Goal: Information Seeking & Learning: Learn about a topic

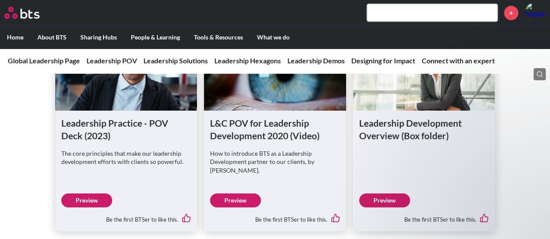
scroll to position [695, 0]
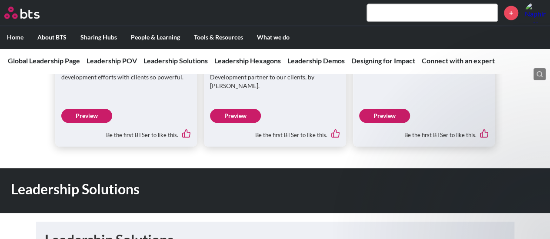
click at [382, 17] on input "text" at bounding box center [432, 12] width 130 height 17
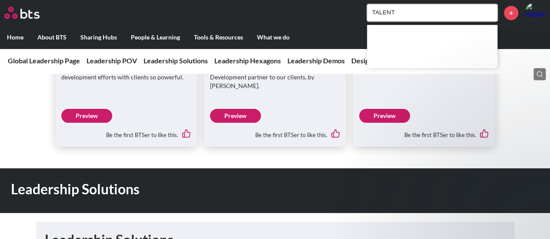
type input "TALENT"
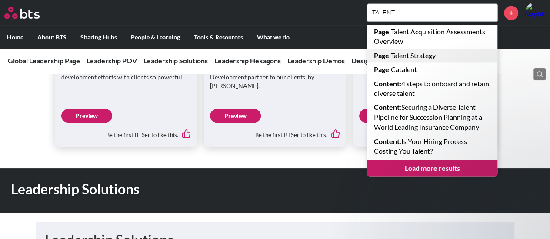
click at [415, 55] on link "Page : Talent Strategy" at bounding box center [432, 56] width 130 height 14
click at [432, 167] on link "Load more results" at bounding box center [432, 168] width 130 height 17
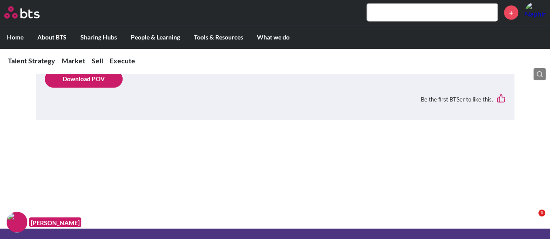
scroll to position [869, 0]
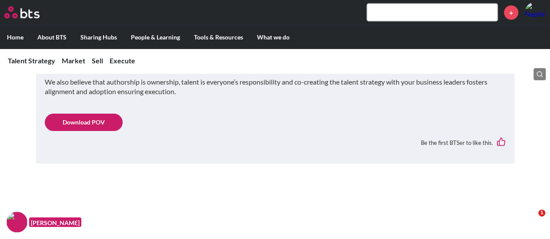
click at [99, 114] on link "Download POV" at bounding box center [84, 122] width 78 height 17
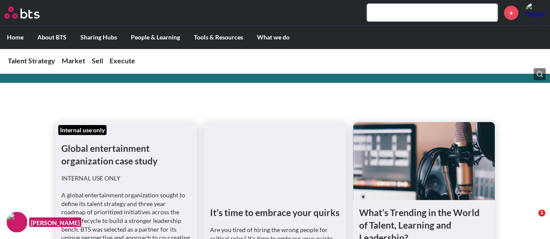
scroll to position [87, 0]
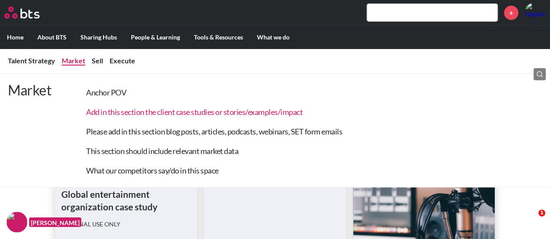
click at [172, 113] on link "Add in this section the client case studies or stories/examples/impact" at bounding box center [194, 112] width 216 height 10
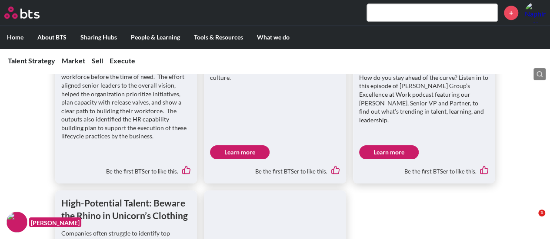
scroll to position [137, 0]
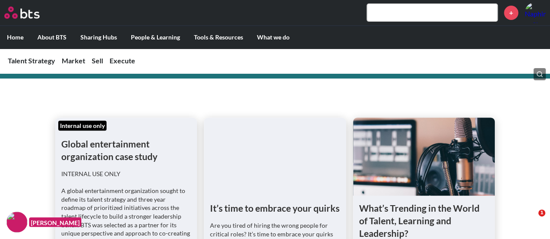
click at [399, 15] on input "text" at bounding box center [432, 12] width 130 height 17
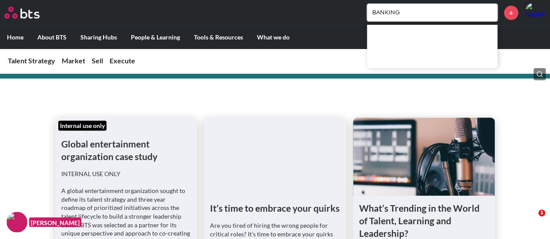
type input "BANKING"
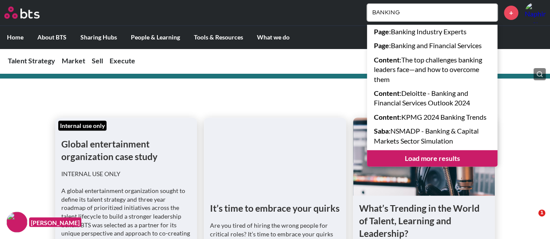
click at [443, 159] on link "Load more results" at bounding box center [432, 158] width 130 height 17
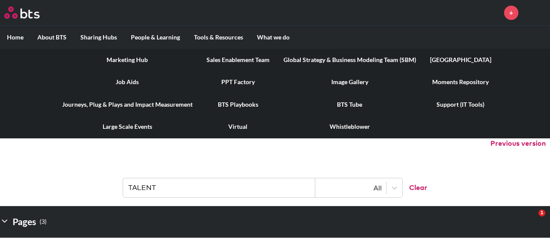
scroll to position [130, 0]
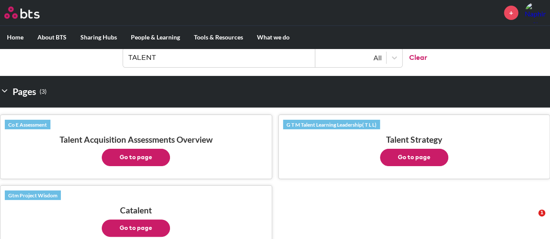
click at [385, 208] on ul "Co E Assessment Talent Acquisition Assessments Overview Go to page G T M Talent…" at bounding box center [275, 182] width 550 height 149
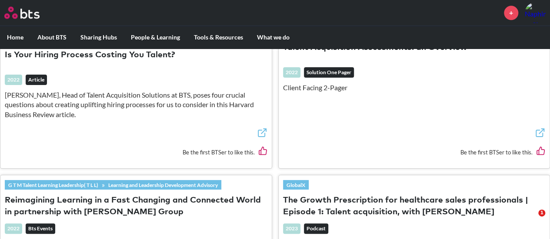
scroll to position [521, 0]
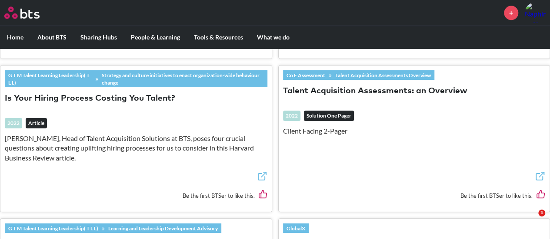
drag, startPoint x: 372, startPoint y: 86, endPoint x: 440, endPoint y: 86, distance: 67.8
click at [440, 86] on button "Talent Acquisition Assessments: an Overview" at bounding box center [375, 92] width 184 height 12
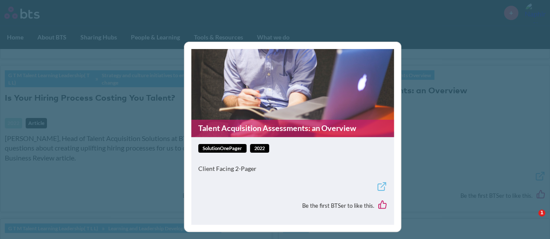
click at [517, 148] on div "Talent Acquisition Assessments: an Overview solutionOnePager 2022 Client Facing…" at bounding box center [275, 119] width 550 height 239
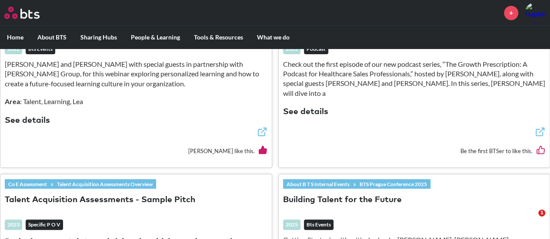
scroll to position [826, 0]
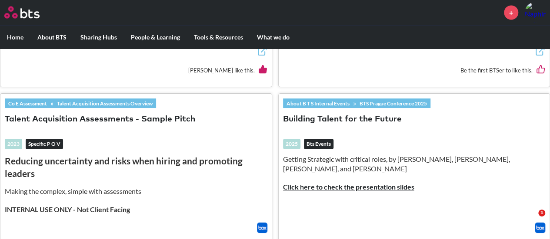
click at [318, 186] on strong "Click here to check the presentation slides" at bounding box center [348, 187] width 131 height 8
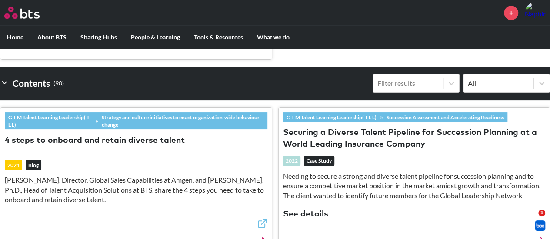
scroll to position [0, 0]
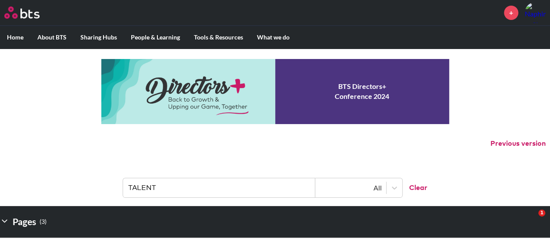
click at [349, 101] on link at bounding box center [275, 91] width 348 height 65
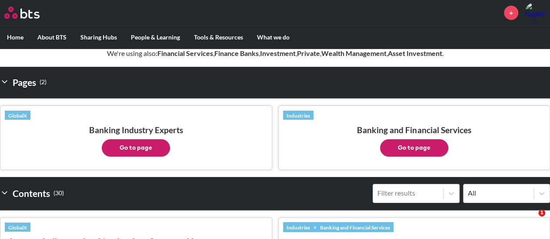
scroll to position [174, 0]
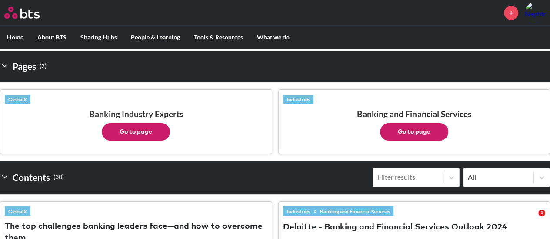
drag, startPoint x: 153, startPoint y: 126, endPoint x: 76, endPoint y: 109, distance: 78.7
click at [76, 109] on h3 "Banking Industry Experts Go to page" at bounding box center [136, 125] width 262 height 32
drag, startPoint x: 151, startPoint y: 128, endPoint x: 124, endPoint y: 131, distance: 26.6
click at [124, 131] on button "Go to page" at bounding box center [136, 131] width 68 height 17
click at [401, 129] on button "Go to page" at bounding box center [414, 131] width 68 height 17
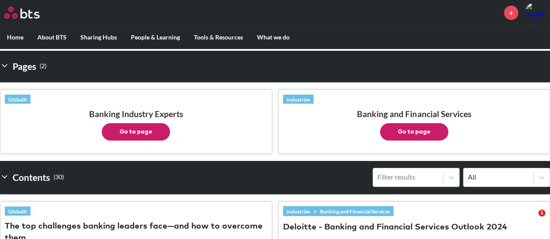
scroll to position [261, 0]
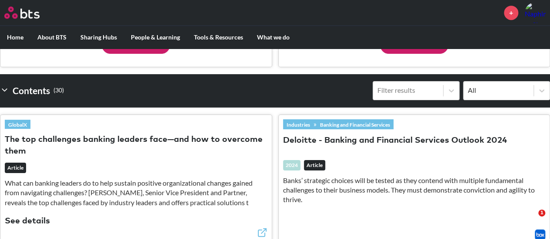
drag, startPoint x: 389, startPoint y: 135, endPoint x: 517, endPoint y: 170, distance: 132.8
click at [523, 170] on header "Industries » Banking and Financial Services Deloitte - Banking and Financial Se…" at bounding box center [414, 166] width 262 height 94
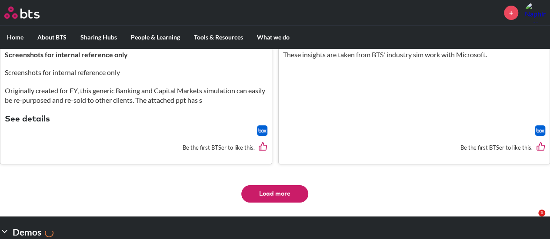
scroll to position [1827, 0]
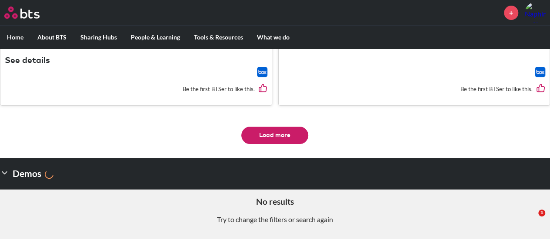
click at [287, 137] on button "Load more" at bounding box center [274, 135] width 67 height 17
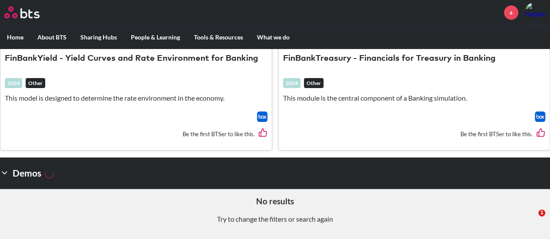
scroll to position [2596, 0]
click at [6, 174] on icon at bounding box center [4, 173] width 9 height 9
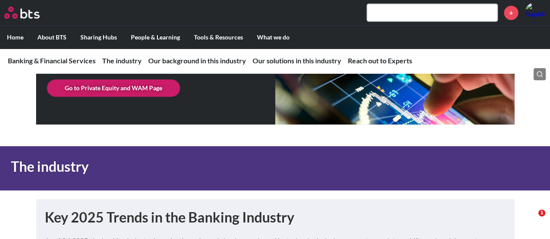
scroll to position [261, 0]
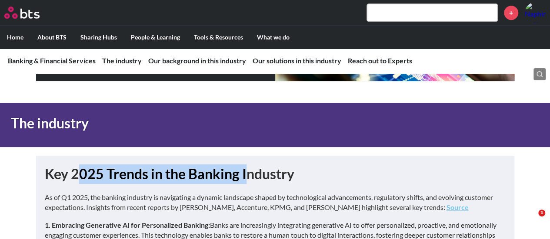
drag, startPoint x: 76, startPoint y: 171, endPoint x: 249, endPoint y: 172, distance: 172.9
click at [249, 172] on h1 "Key 2025 Trends in the Banking Industry" at bounding box center [275, 175] width 461 height 20
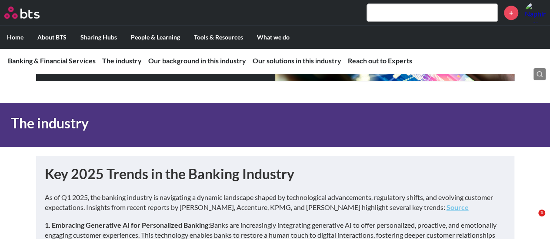
click at [275, 180] on h1 "Key 2025 Trends in the Banking Industry" at bounding box center [275, 175] width 461 height 20
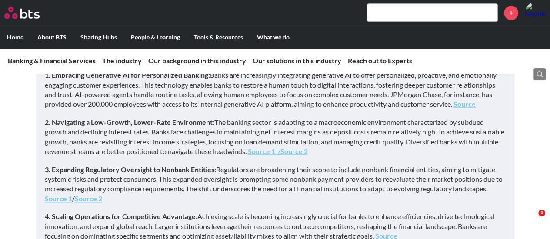
scroll to position [391, 0]
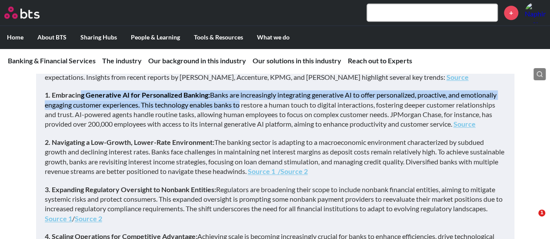
drag, startPoint x: 83, startPoint y: 97, endPoint x: 238, endPoint y: 108, distance: 155.1
click at [238, 108] on p "1. Embracing Generative AI for Personalized Banking: Banks are increasingly int…" at bounding box center [275, 109] width 461 height 39
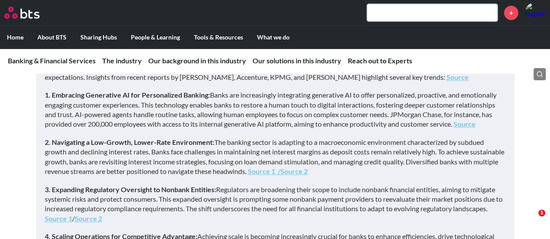
click at [221, 122] on p "1. Embracing Generative AI for Personalized Banking: Banks are increasingly int…" at bounding box center [275, 109] width 461 height 39
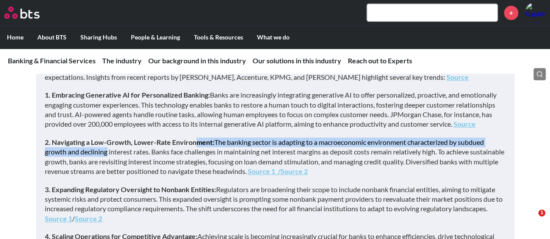
drag, startPoint x: 103, startPoint y: 150, endPoint x: 197, endPoint y: 142, distance: 95.1
click at [197, 142] on p "2. Navigating a Low-Growth, Lower-Rate Environment: The banking sector is adapt…" at bounding box center [275, 157] width 461 height 39
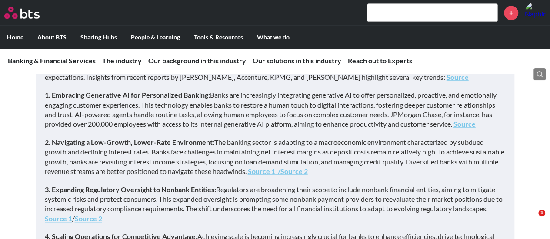
click at [133, 175] on p "2. Navigating a Low-Growth, Lower-Rate Environment: The banking sector is adapt…" at bounding box center [275, 157] width 461 height 39
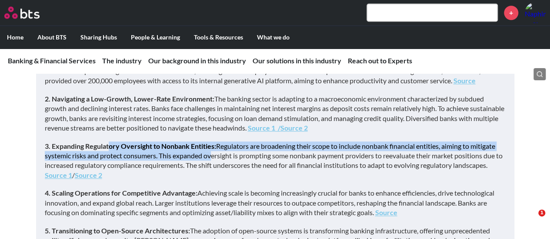
drag, startPoint x: 111, startPoint y: 144, endPoint x: 210, endPoint y: 163, distance: 100.9
click at [209, 162] on p "3. Expanding Regulatory Oversight to Nonbank Entities: Regulators are broadenin…" at bounding box center [275, 161] width 461 height 39
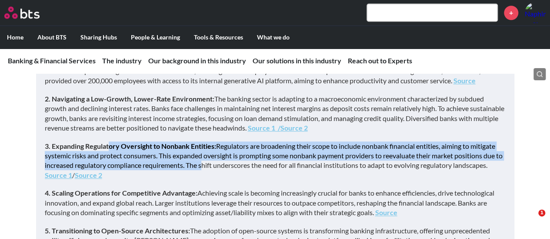
click at [210, 168] on p "3. Expanding Regulatory Oversight to Nonbank Entities: Regulators are broadenin…" at bounding box center [275, 161] width 461 height 39
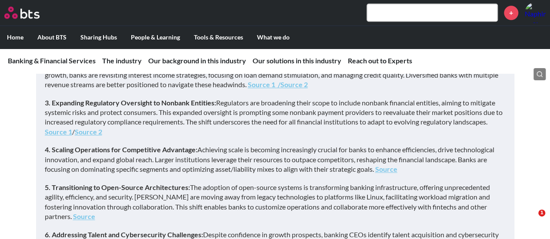
scroll to position [521, 0]
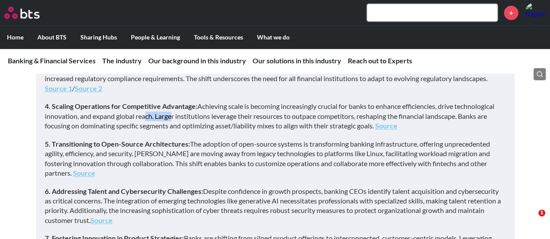
drag, startPoint x: 141, startPoint y: 112, endPoint x: 177, endPoint y: 142, distance: 47.5
click at [171, 125] on p "4. Scaling Operations for Competitive Advantage: Achieving scale is becoming in…" at bounding box center [275, 116] width 461 height 29
click at [179, 146] on strong "5. Transitioning to Open-Source Architectures:" at bounding box center [117, 144] width 145 height 8
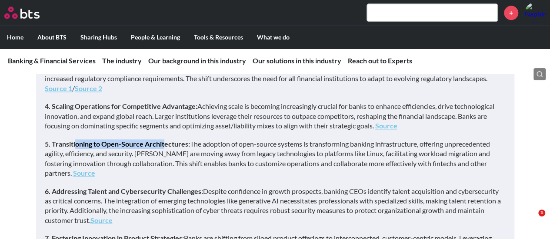
drag, startPoint x: 76, startPoint y: 143, endPoint x: 162, endPoint y: 148, distance: 86.2
click at [162, 148] on p "5. Transitioning to Open-Source Architectures: The adoption of open-source syst…" at bounding box center [275, 158] width 461 height 39
click at [172, 155] on p "5. Transitioning to Open-Source Architectures: The adoption of open-source syst…" at bounding box center [275, 158] width 461 height 39
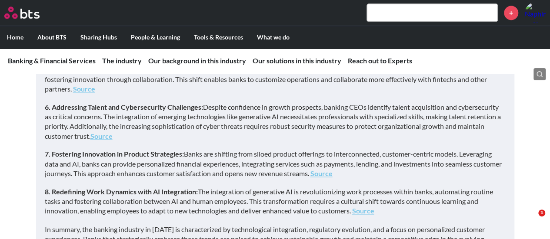
scroll to position [608, 0]
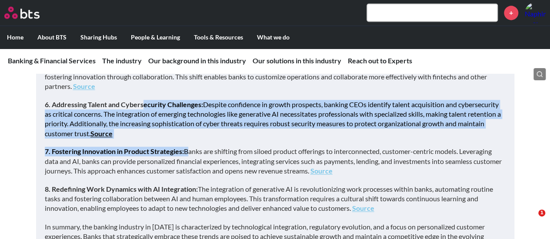
drag, startPoint x: 143, startPoint y: 105, endPoint x: 188, endPoint y: 164, distance: 74.5
click at [187, 159] on div "​As of Q1 2025, the banking industry is navigating a dynamic landscape shaped b…" at bounding box center [275, 61] width 461 height 432
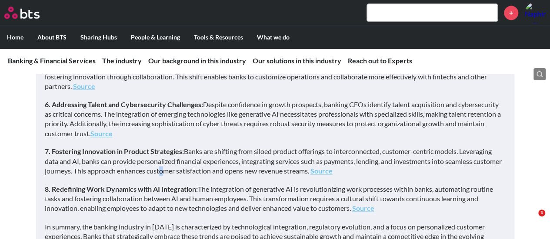
click at [189, 175] on p "7. Fostering Innovation in Product Strategies: Banks are shifting from siloed p…" at bounding box center [275, 161] width 461 height 29
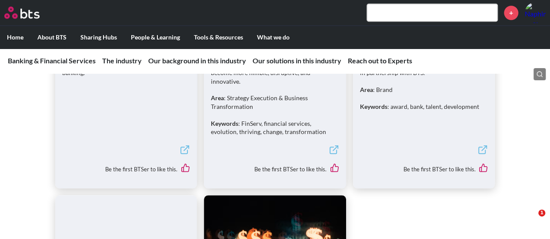
scroll to position [1999, 0]
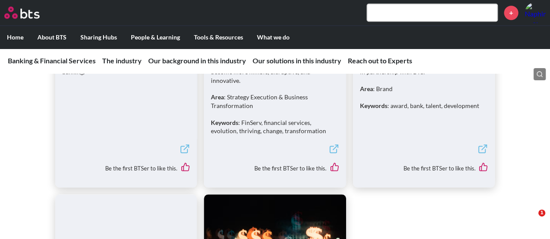
click at [484, 144] on icon at bounding box center [482, 149] width 10 height 10
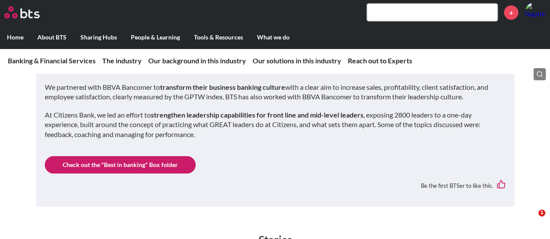
scroll to position [2390, 0]
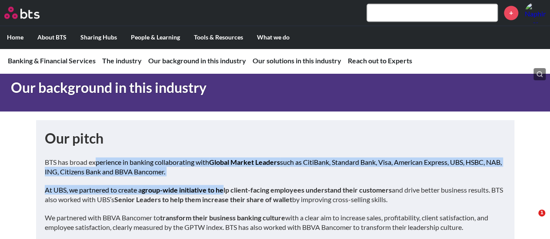
drag, startPoint x: 96, startPoint y: 149, endPoint x: 225, endPoint y: 176, distance: 132.7
click at [225, 176] on div "BTS has broad experience in banking collaborating with Global Market Leaders su…" at bounding box center [275, 217] width 461 height 121
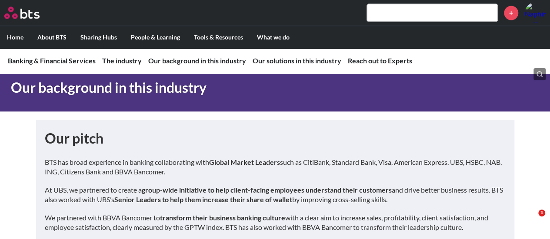
click at [236, 195] on strong "Senior Leaders to help them increase their share of wallet" at bounding box center [203, 199] width 178 height 8
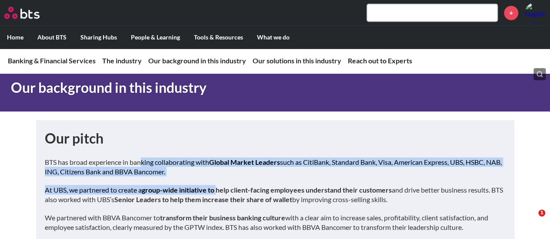
drag, startPoint x: 142, startPoint y: 145, endPoint x: 219, endPoint y: 176, distance: 83.4
click at [219, 176] on div "BTS has broad experience in banking collaborating with Global Market Leaders su…" at bounding box center [275, 217] width 461 height 121
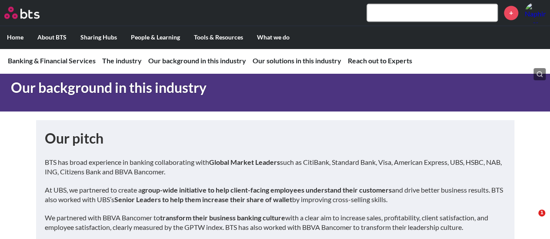
click at [229, 195] on strong "Senior Leaders to help them increase their share of wallet" at bounding box center [203, 199] width 178 height 8
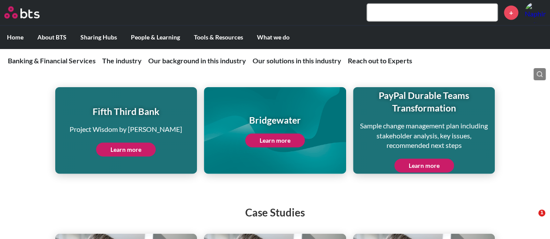
scroll to position [2650, 0]
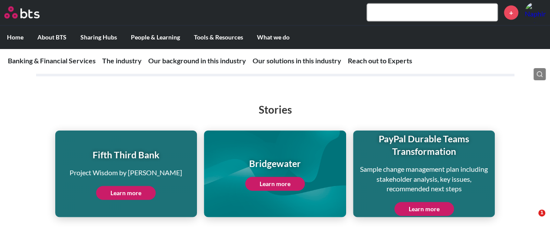
click at [124, 186] on link "Learn more" at bounding box center [126, 193] width 60 height 14
click at [265, 177] on link "Learn more" at bounding box center [275, 184] width 60 height 14
click at [416, 202] on link "Learn more" at bounding box center [424, 209] width 60 height 14
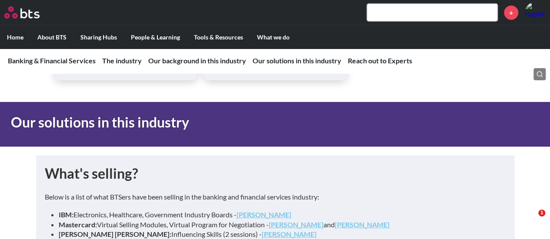
scroll to position [4475, 0]
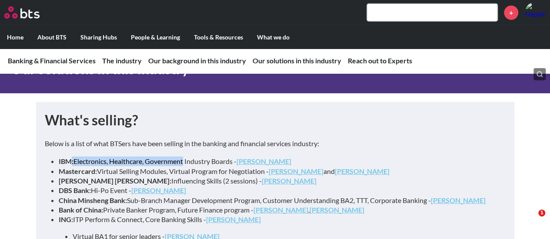
drag, startPoint x: 72, startPoint y: 123, endPoint x: 185, endPoint y: 122, distance: 112.5
click at [185, 157] on li "IBM: Electronics, Healthcare, Government Industry Boards - Kyle Dean" at bounding box center [279, 162] width 440 height 10
click at [162, 157] on li "IBM: Electronics, Healthcare, Government Industry Boards - Kyle Dean" at bounding box center [279, 162] width 440 height 10
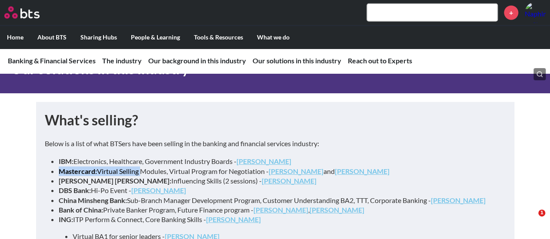
drag, startPoint x: 70, startPoint y: 133, endPoint x: 160, endPoint y: 132, distance: 89.5
click at [142, 167] on li "Mastercard: Virtual Selling Modules, Virtual Program for Negotiation - Matt Arc…" at bounding box center [279, 172] width 440 height 10
click at [160, 167] on li "Mastercard: Virtual Selling Modules, Virtual Program for Negotiation - Matt Arc…" at bounding box center [279, 172] width 440 height 10
drag, startPoint x: 176, startPoint y: 134, endPoint x: 211, endPoint y: 133, distance: 34.8
click at [211, 167] on li "Mastercard: Virtual Selling Modules, Virtual Program for Negotiation - Matt Arc…" at bounding box center [279, 172] width 440 height 10
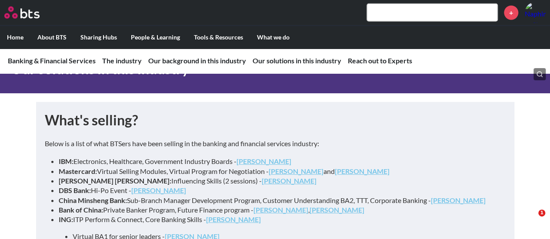
click at [100, 176] on li "Morgan Stanley: Influencing Skills (2 sessions) - Patrick Kammerer" at bounding box center [279, 181] width 440 height 10
drag, startPoint x: 88, startPoint y: 157, endPoint x: 97, endPoint y: 160, distance: 10.0
click at [96, 186] on li "DBS Bank: Hi-Po Event - Mitchell Zhang" at bounding box center [279, 191] width 440 height 10
click at [113, 206] on li "Bank of China: Private Banker Program, Future Finance program - Wenjie Zhang , …" at bounding box center [279, 211] width 440 height 10
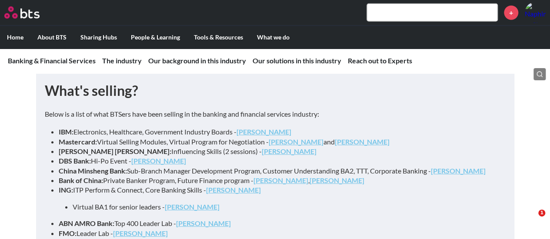
scroll to position [4519, 0]
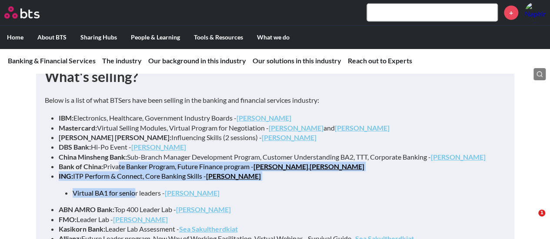
drag, startPoint x: 116, startPoint y: 130, endPoint x: 136, endPoint y: 146, distance: 25.3
click at [136, 146] on ul "IBM: Electronics, Healthcare, Government Industry Boards - Kyle Dean Mastercard…" at bounding box center [279, 227] width 440 height 228
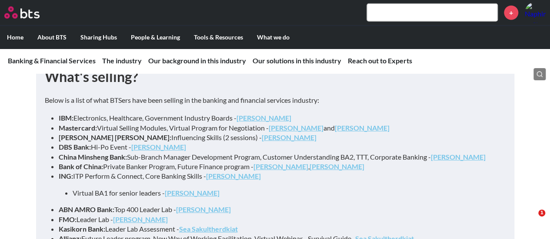
click at [60, 216] on strong "FMO:" at bounding box center [68, 220] width 18 height 8
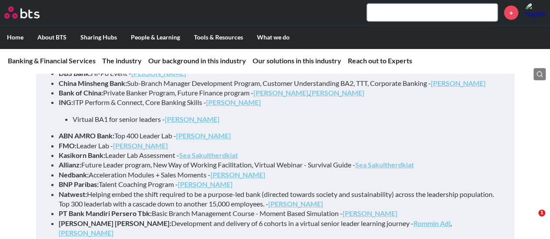
scroll to position [4605, 0]
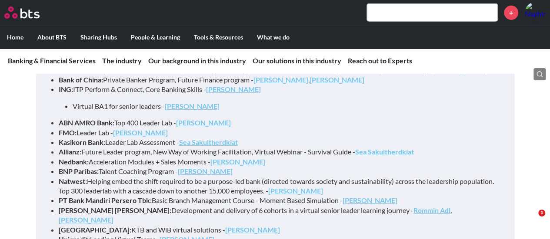
click at [123, 129] on strong "Erik Vanelderen" at bounding box center [140, 133] width 55 height 8
click at [60, 129] on strong "FMO:" at bounding box center [68, 133] width 18 height 8
drag, startPoint x: 54, startPoint y: 96, endPoint x: 103, endPoint y: 94, distance: 49.1
click at [103, 128] on li "FMO: Leader Lab - Erik Vanelderen" at bounding box center [279, 133] width 440 height 10
click at [119, 167] on li "BNP Paribas: Talent Coaching Program - Mariët Frens" at bounding box center [279, 172] width 440 height 10
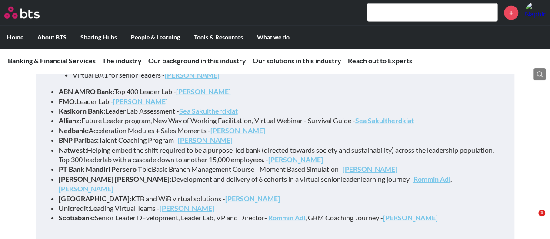
scroll to position [4649, 0]
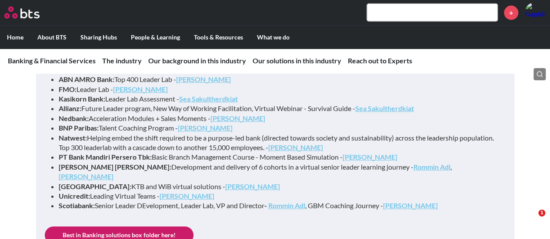
click at [131, 227] on link "Best in Banking solutions box folder here!" at bounding box center [119, 235] width 149 height 17
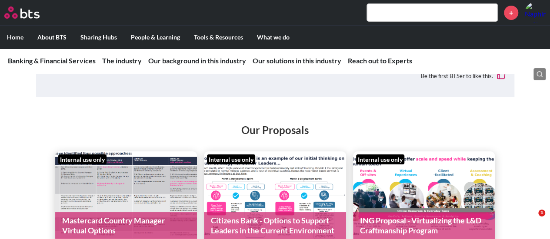
scroll to position [4866, 0]
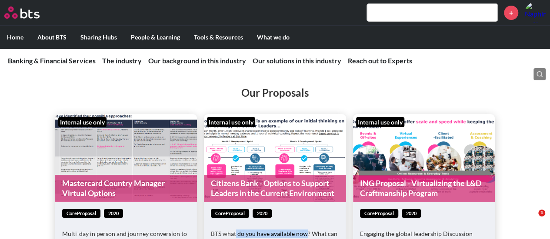
drag, startPoint x: 236, startPoint y: 190, endPoint x: 305, endPoint y: 192, distance: 68.2
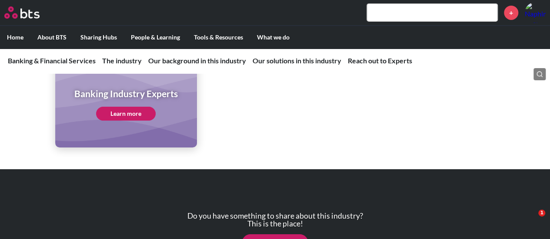
scroll to position [6426, 0]
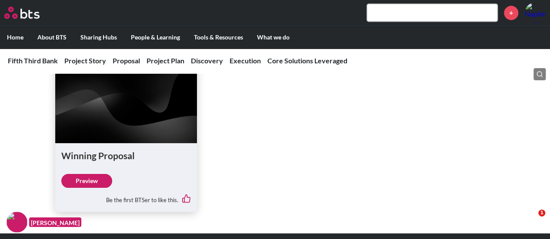
scroll to position [652, 0]
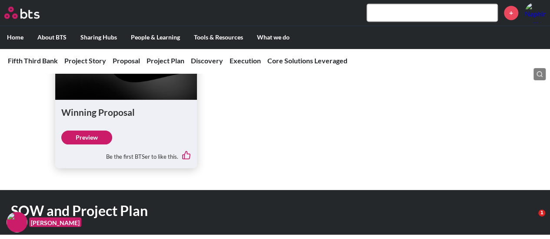
click at [101, 112] on h1 "Winning Proposal" at bounding box center [126, 112] width 130 height 13
click at [76, 137] on link "Preview" at bounding box center [86, 138] width 51 height 14
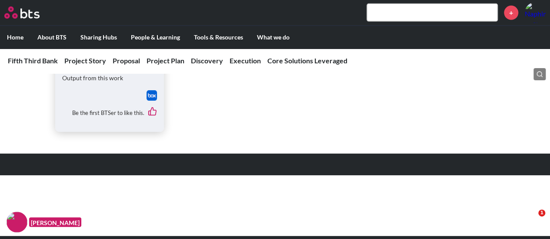
scroll to position [1434, 0]
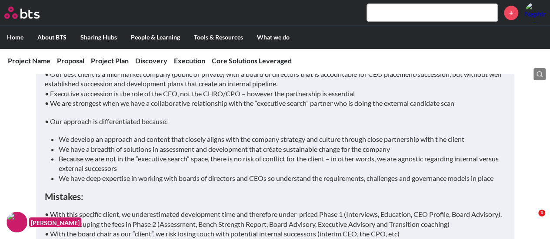
click at [87, 146] on li "We have a breadth of solutions in assessment and development that créate sustai…" at bounding box center [279, 150] width 440 height 10
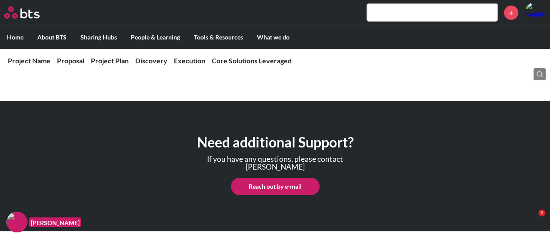
scroll to position [1354, 0]
